Goal: Find specific page/section: Find specific page/section

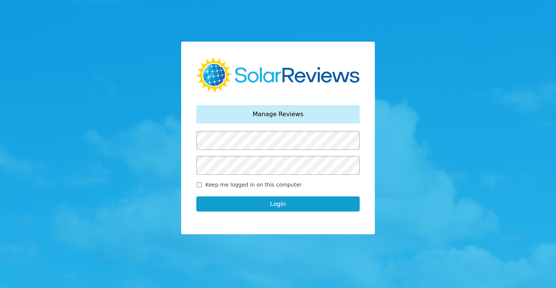
click at [200, 186] on input "Keep me logged in on this computer" at bounding box center [199, 184] width 6 height 5
checkbox input "true"
click at [277, 204] on button "Login" at bounding box center [277, 203] width 163 height 15
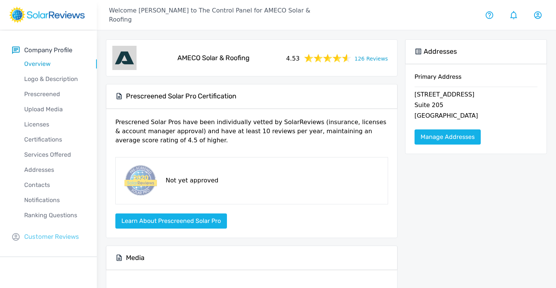
click at [59, 234] on p "Customer Reviews" at bounding box center [51, 236] width 55 height 9
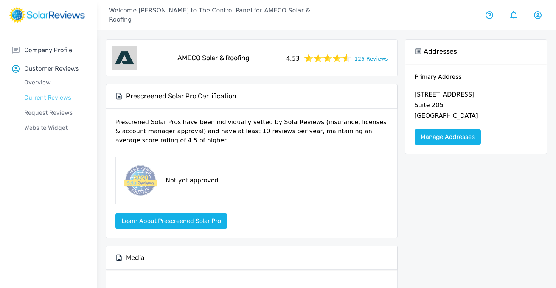
click at [46, 97] on p "Current Reviews" at bounding box center [54, 97] width 85 height 9
